Goal: Navigation & Orientation: Find specific page/section

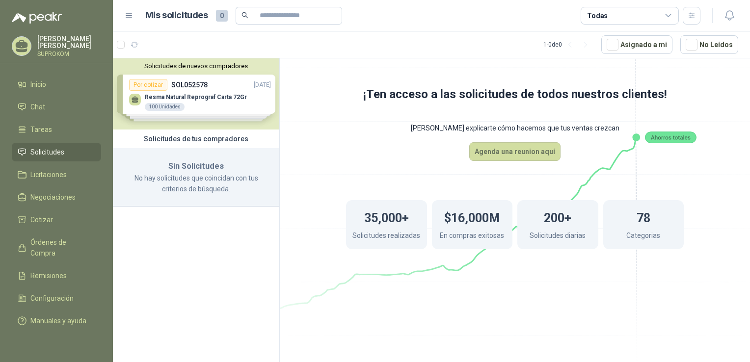
click at [216, 98] on div "Solicitudes de nuevos compradores Por cotizar SOL052578 [DATE] Resma Natural Re…" at bounding box center [196, 93] width 166 height 71
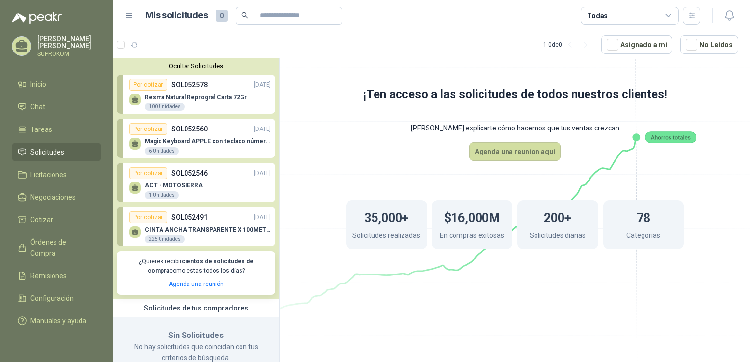
scroll to position [24, 0]
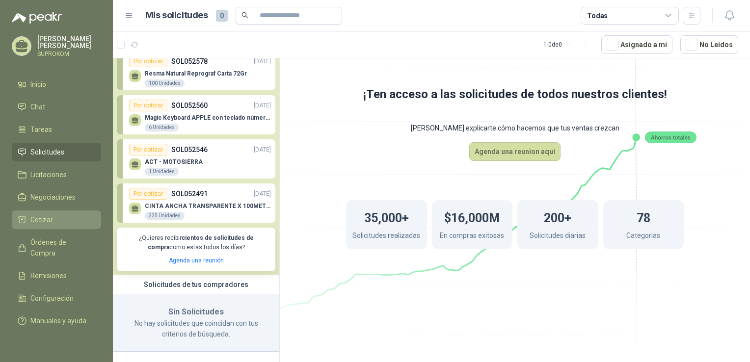
click at [60, 213] on link "Cotizar" at bounding box center [56, 220] width 89 height 19
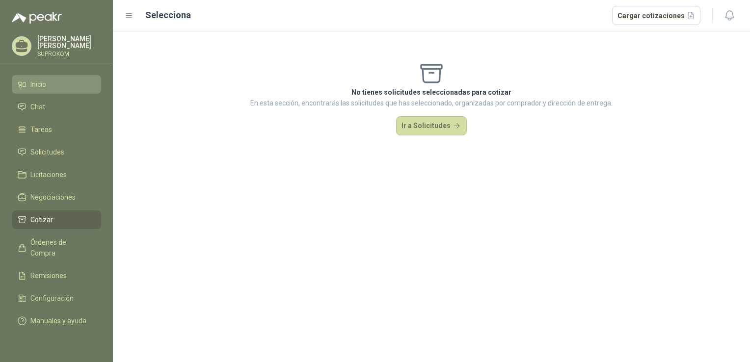
click at [34, 81] on span "Inicio" at bounding box center [38, 84] width 16 height 11
click at [44, 84] on span "Inicio" at bounding box center [38, 84] width 16 height 11
